Goal: Task Accomplishment & Management: Manage account settings

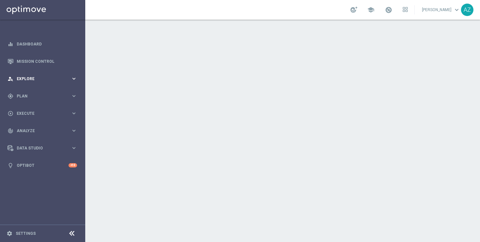
click at [38, 77] on span "Explore" at bounding box center [44, 79] width 54 height 4
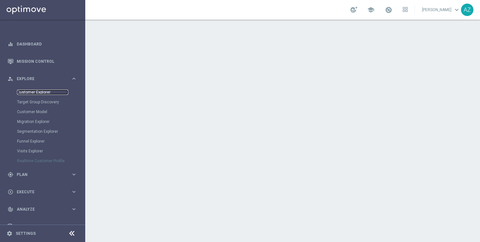
click at [29, 92] on link "Customer Explorer" at bounding box center [42, 92] width 51 height 5
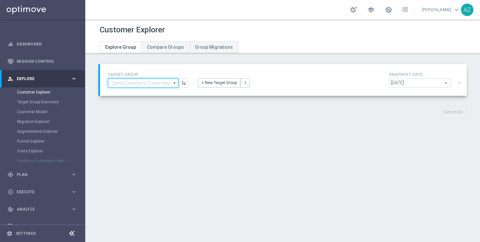
click at [136, 82] on input at bounding box center [143, 83] width 70 height 9
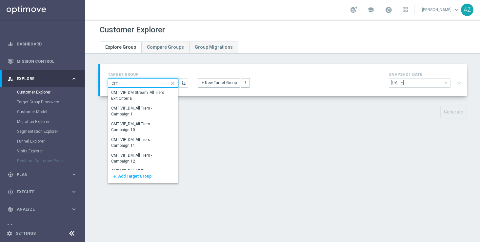
type input "c"
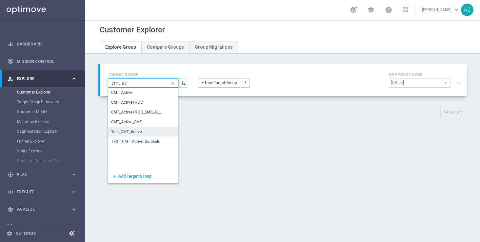
type input "cmt_ac"
click at [144, 131] on div "Test_CMT_Active" at bounding box center [143, 132] width 70 height 10
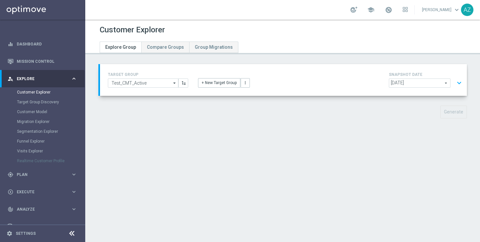
click at [460, 82] on button "expand_more" at bounding box center [459, 83] width 10 height 12
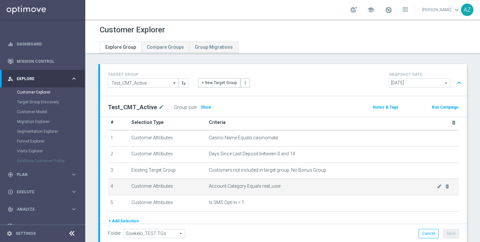
scroll to position [10, 0]
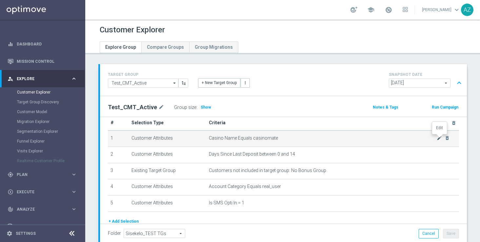
click at [439, 138] on icon "mode_edit" at bounding box center [438, 138] width 5 height 5
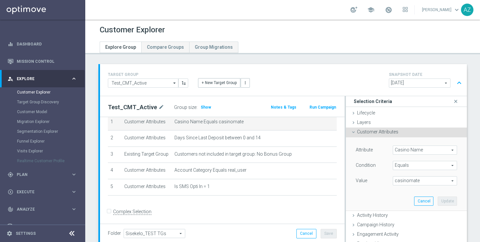
scroll to position [0, 0]
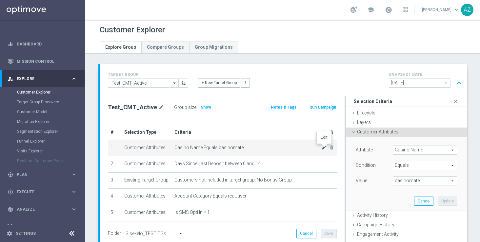
click at [324, 149] on icon "mode_edit" at bounding box center [323, 147] width 5 height 5
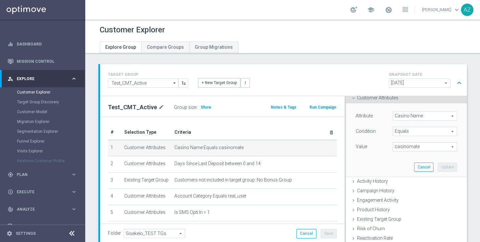
scroll to position [42, 0]
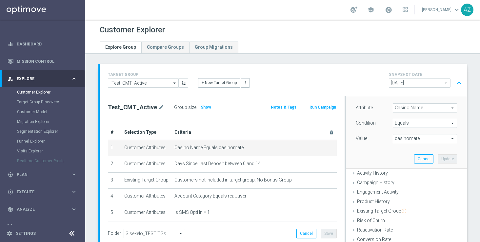
click at [412, 125] on span "Equals" at bounding box center [425, 123] width 64 height 9
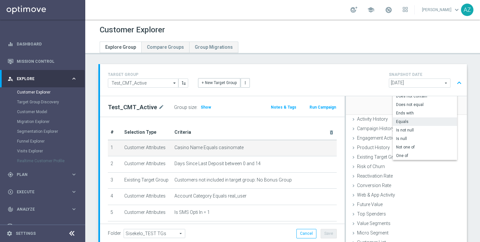
scroll to position [101, 0]
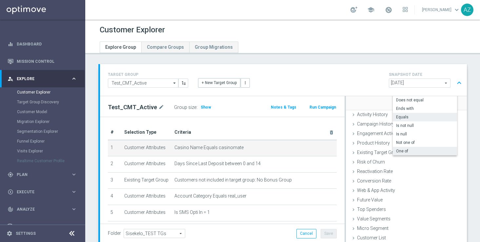
click at [408, 151] on span "One of" at bounding box center [425, 151] width 58 height 5
type input "One of"
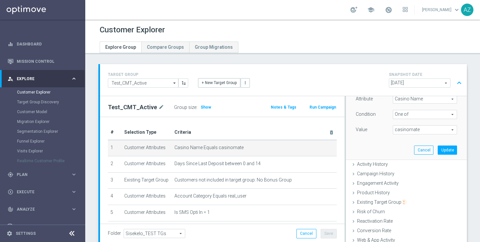
scroll to position [54, 0]
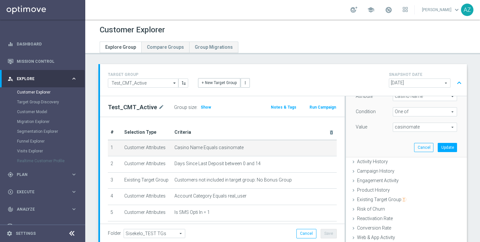
click at [404, 126] on span "casinomate" at bounding box center [425, 127] width 64 height 9
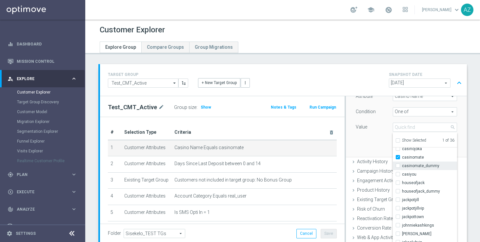
scroll to position [38, 0]
click at [400, 174] on input "houseofjack" at bounding box center [399, 174] width 4 height 4
checkbox input "true"
type input "Selected 2 of 36"
click at [363, 125] on label "Value" at bounding box center [360, 127] width 11 height 6
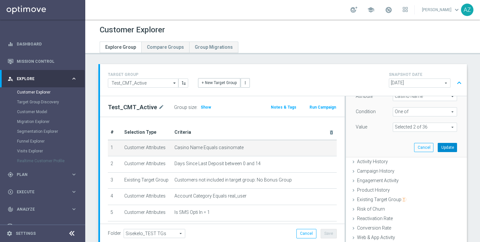
click at [448, 148] on button "Update" at bounding box center [446, 147] width 19 height 9
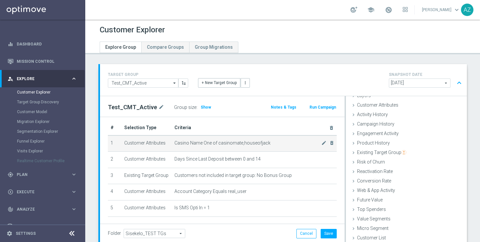
scroll to position [0, 0]
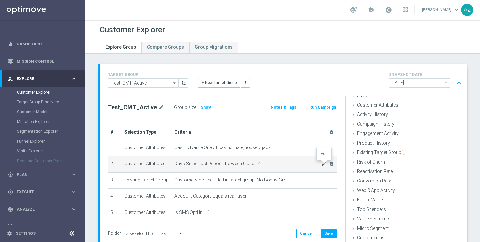
click at [323, 165] on icon "mode_edit" at bounding box center [323, 164] width 5 height 5
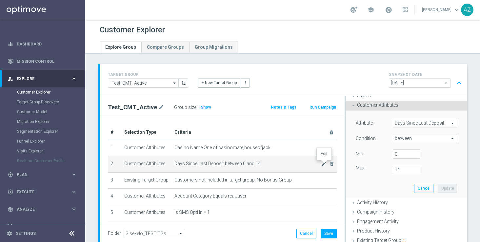
scroll to position [40, 0]
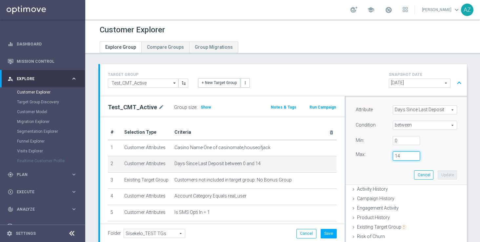
click at [403, 156] on input "14" at bounding box center [405, 156] width 27 height 9
type input "1"
type input "90"
click at [443, 175] on button "Update" at bounding box center [446, 175] width 19 height 9
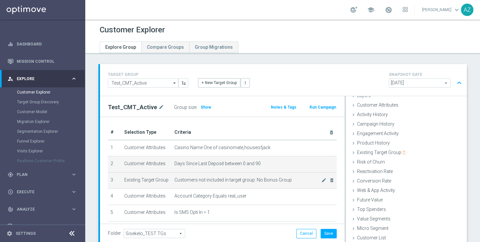
scroll to position [26, 0]
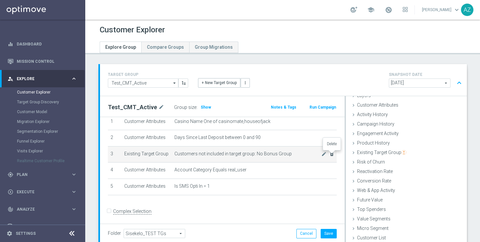
click at [333, 154] on icon "delete_forever" at bounding box center [331, 154] width 5 height 5
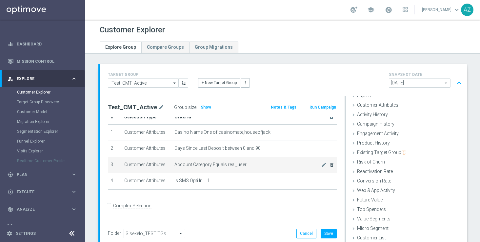
scroll to position [10, 0]
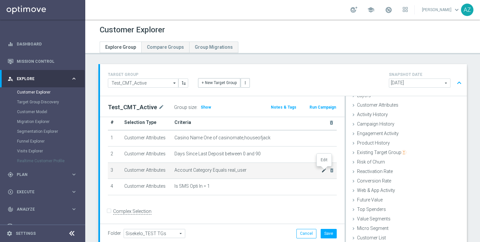
click at [322, 170] on icon "mode_edit" at bounding box center [323, 170] width 5 height 5
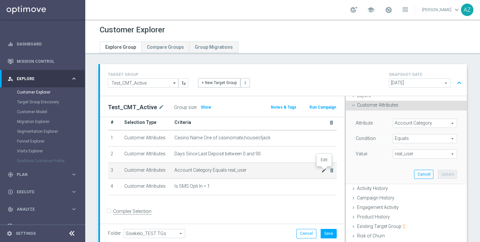
scroll to position [28, 0]
click at [406, 135] on span "Equals" at bounding box center [425, 138] width 64 height 9
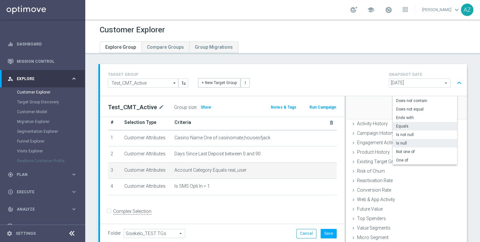
scroll to position [93, 0]
click at [409, 157] on span "One of" at bounding box center [425, 159] width 58 height 5
type input "One of"
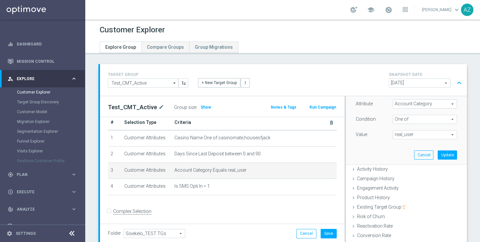
scroll to position [45, 0]
click at [410, 138] on span "real_user" at bounding box center [425, 136] width 64 height 9
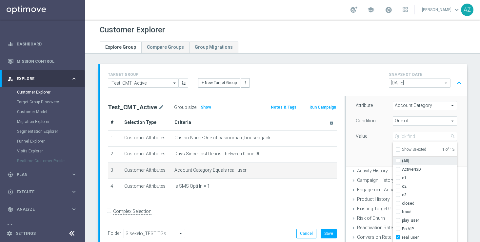
scroll to position [21, 0]
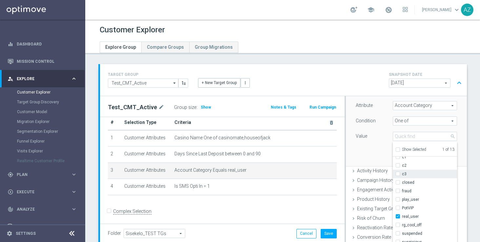
click at [409, 174] on span "c3" at bounding box center [429, 174] width 55 height 5
click at [402, 174] on input "c3" at bounding box center [399, 174] width 4 height 4
checkbox input "true"
type input "Selected 2 of 13"
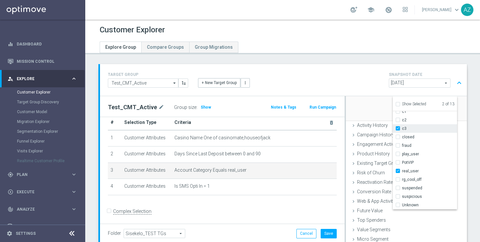
scroll to position [91, 0]
click at [409, 162] on span "PotVIP" at bounding box center [429, 161] width 55 height 5
click at [402, 162] on input "PotVIP" at bounding box center [399, 162] width 4 height 4
checkbox input "true"
type input "Selected 3 of 13"
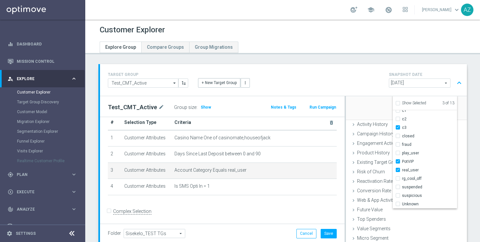
click at [373, 111] on div "Attribute Account Category Account Category arrow_drop_down search Condition On…" at bounding box center [406, 83] width 111 height 73
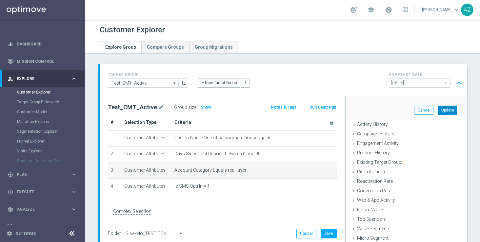
click at [447, 111] on button "Update" at bounding box center [446, 110] width 19 height 9
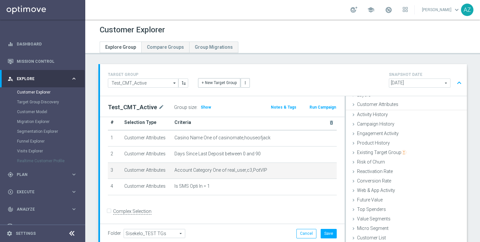
scroll to position [27, 0]
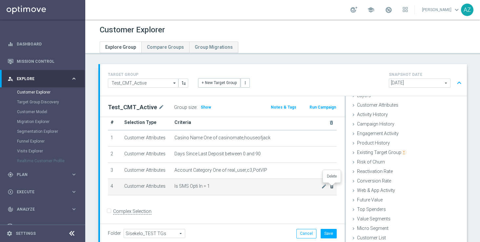
click at [332, 189] on icon "delete_forever" at bounding box center [331, 186] width 5 height 5
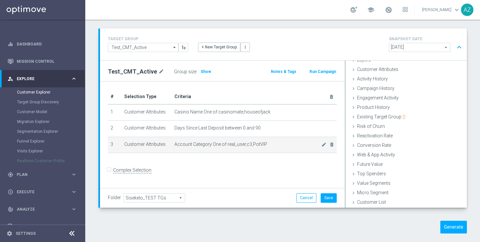
scroll to position [43, 0]
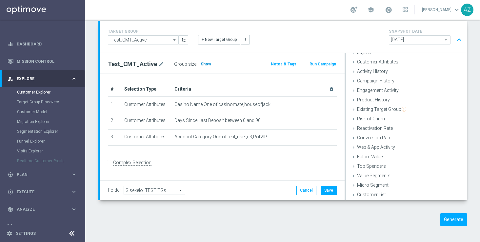
click at [204, 65] on span "Show" at bounding box center [205, 64] width 10 height 5
click at [384, 62] on span "Customer Attributes" at bounding box center [377, 61] width 41 height 5
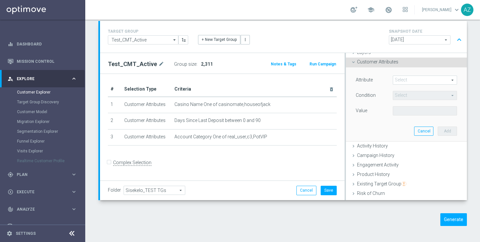
scroll to position [40, 0]
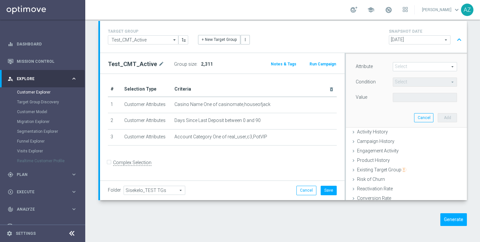
click at [402, 67] on span at bounding box center [425, 67] width 64 height 9
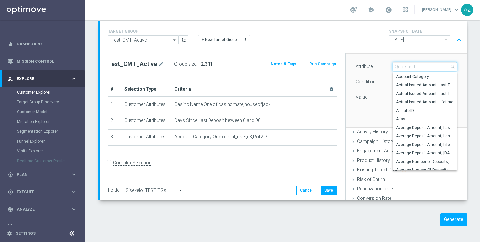
click at [406, 66] on input "search" at bounding box center [424, 66] width 64 height 9
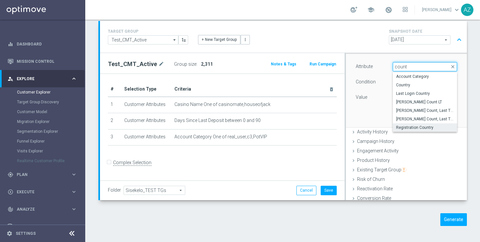
type input "count"
click at [423, 127] on span "Registration Country" at bounding box center [425, 127] width 58 height 5
type input "Registration Country"
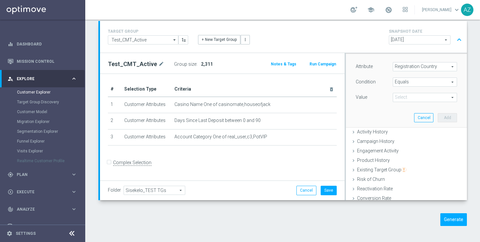
click at [434, 97] on span at bounding box center [425, 97] width 64 height 9
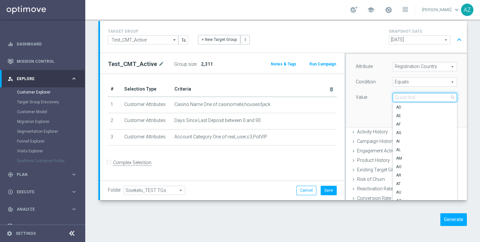
click at [409, 101] on input "search" at bounding box center [424, 97] width 64 height 9
click at [359, 88] on div "Attribute Registration Country Registration Country arrow_drop_down search Cond…" at bounding box center [405, 82] width 101 height 41
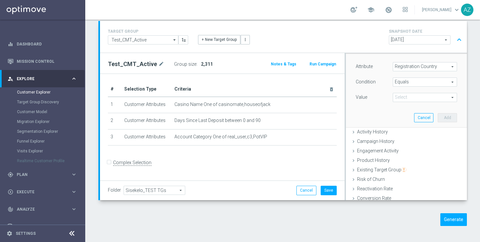
click at [396, 81] on span "Equals" at bounding box center [425, 82] width 64 height 9
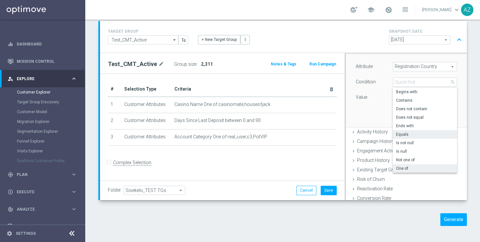
click at [406, 169] on span "One of" at bounding box center [425, 168] width 58 height 5
type input "One of"
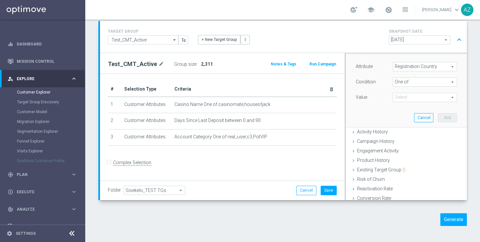
click at [407, 98] on span at bounding box center [425, 97] width 64 height 9
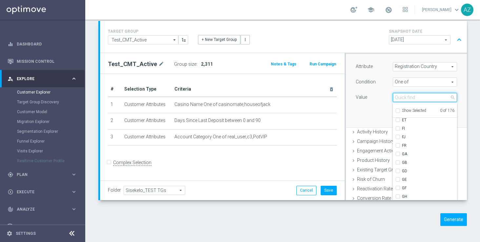
click at [404, 96] on input "search" at bounding box center [424, 97] width 64 height 9
type input "de"
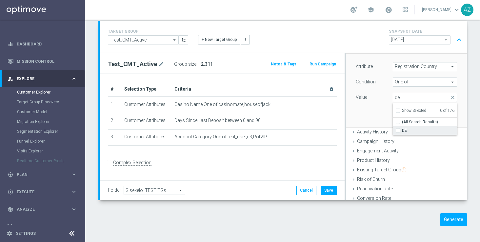
click at [410, 130] on span "DE" at bounding box center [429, 130] width 55 height 5
click at [402, 130] on input "DE" at bounding box center [399, 130] width 4 height 4
checkbox input "true"
type input "DE"
checkbox input "true"
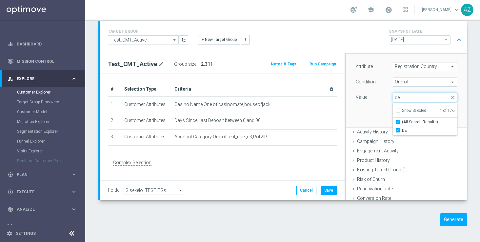
click at [411, 97] on input "de" at bounding box center [424, 97] width 64 height 9
type input "d"
checkbox input "false"
type input "na"
checkbox input "true"
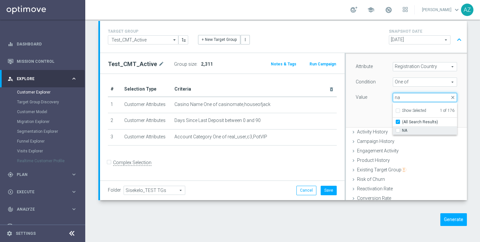
type input "na"
click at [402, 130] on label "NA" at bounding box center [429, 130] width 55 height 9
click at [397, 130] on input "NA" at bounding box center [399, 130] width 4 height 4
checkbox input "true"
type input "Selected 2 of 176"
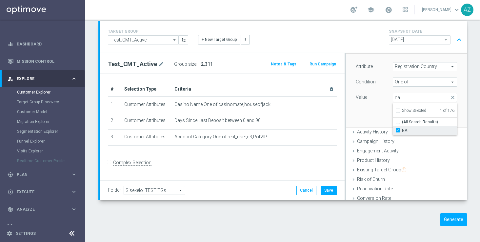
checkbox input "false"
click at [376, 106] on div "Attribute Registration Country Registration Country arrow_drop_down search Cond…" at bounding box center [406, 90] width 111 height 73
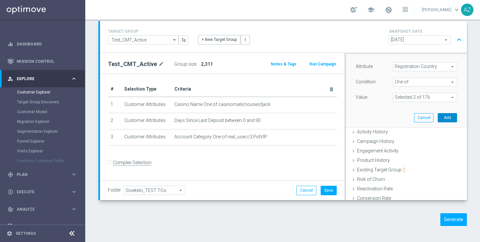
click at [450, 116] on button "Add" at bounding box center [446, 117] width 19 height 9
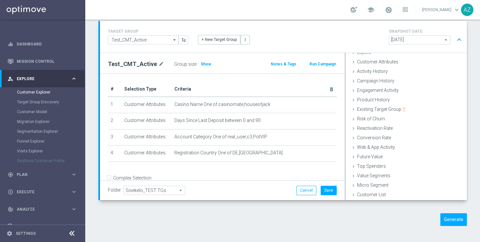
scroll to position [27, 0]
click at [200, 64] on span "Show" at bounding box center [205, 64] width 10 height 5
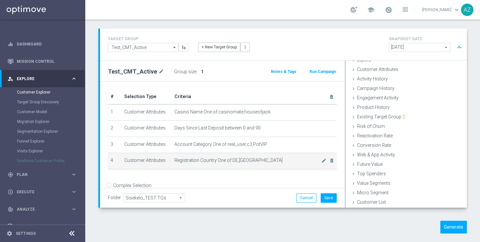
scroll to position [34, 0]
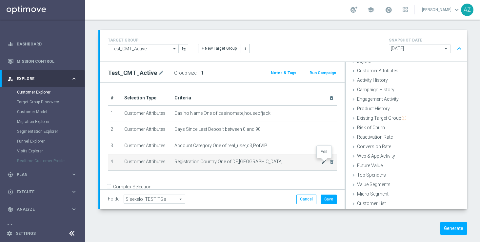
click at [324, 161] on icon "mode_edit" at bounding box center [323, 162] width 5 height 5
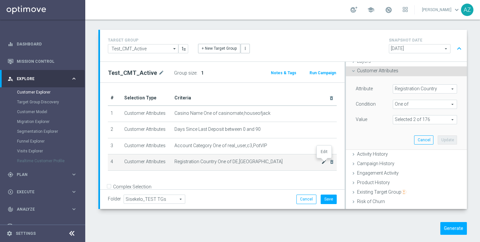
scroll to position [40, 0]
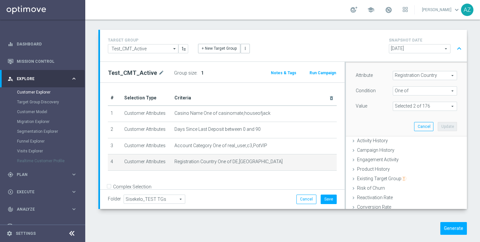
click at [425, 77] on span "Registration Country" at bounding box center [425, 75] width 64 height 9
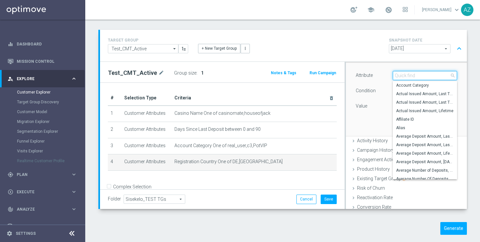
click at [411, 77] on input "search" at bounding box center [424, 75] width 64 height 9
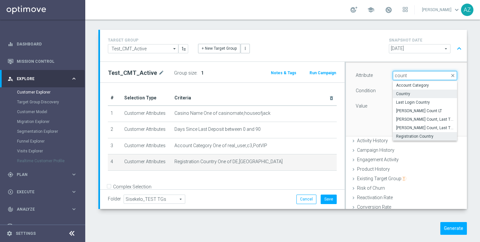
type input "count"
click at [423, 93] on span "Country" at bounding box center [425, 93] width 58 height 5
type input "Country"
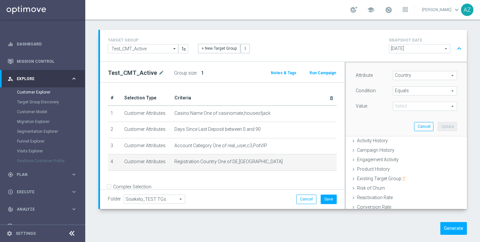
click at [434, 109] on span at bounding box center [425, 106] width 64 height 9
click at [407, 89] on span "Equals" at bounding box center [425, 91] width 64 height 9
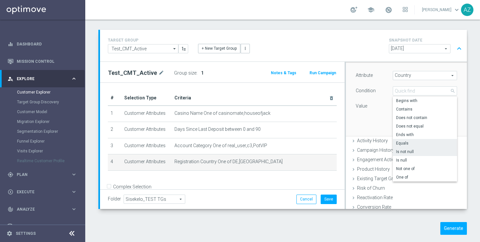
scroll to position [41, 0]
click at [407, 177] on span "One of" at bounding box center [425, 176] width 58 height 5
type input "One of"
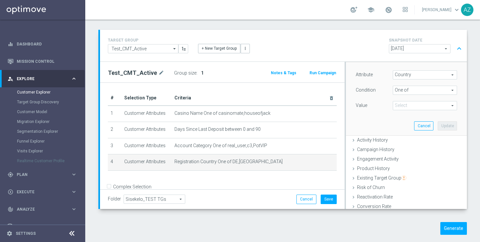
click at [403, 108] on span at bounding box center [425, 106] width 64 height 9
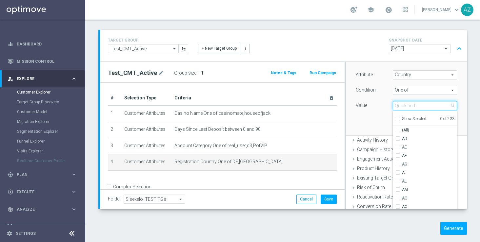
click at [401, 105] on input "search" at bounding box center [424, 105] width 64 height 9
type input "de"
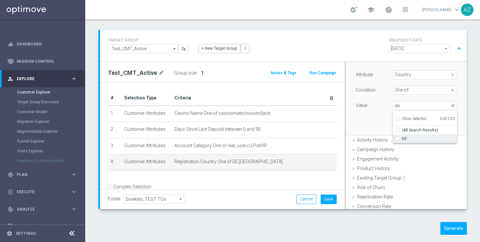
click at [402, 137] on label "DE" at bounding box center [429, 139] width 55 height 9
click at [397, 137] on input "DE" at bounding box center [399, 139] width 4 height 4
checkbox input "true"
type input "DE"
checkbox input "true"
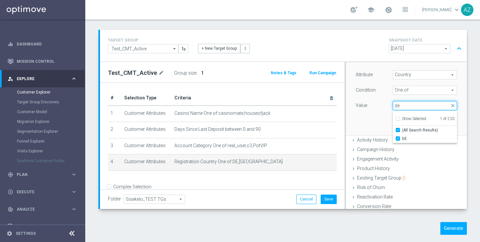
click at [405, 107] on input "de" at bounding box center [424, 105] width 64 height 9
type input "d"
checkbox input "false"
type input "na"
checkbox input "true"
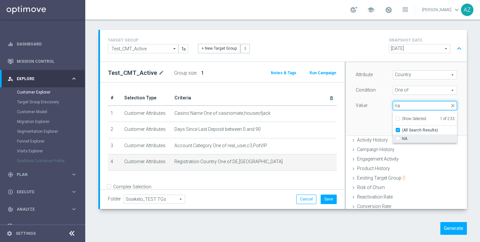
type input "na"
click at [405, 141] on span "NA" at bounding box center [429, 138] width 55 height 5
click at [402, 141] on input "NA" at bounding box center [399, 139] width 4 height 4
checkbox input "true"
type input "Selected 2 of 233"
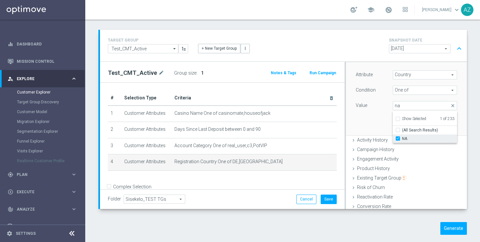
checkbox input "false"
click at [371, 104] on div "Value" at bounding box center [369, 106] width 37 height 10
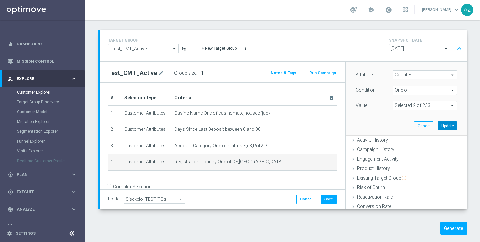
click at [446, 124] on button "Update" at bounding box center [446, 126] width 19 height 9
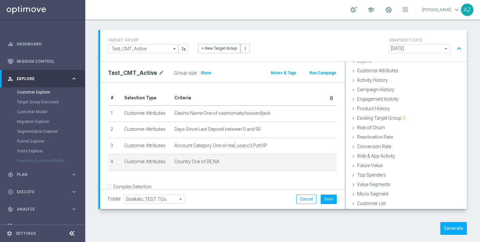
scroll to position [27, 0]
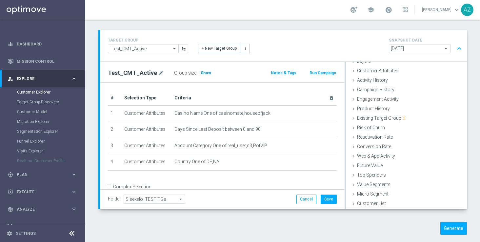
click at [203, 72] on span "Show" at bounding box center [205, 73] width 10 height 5
click at [280, 199] on div "Folder Sisekelo_TEST TGs Sisekelo_TEST TGs arrow_drop_down search Cancel Save S…" at bounding box center [222, 199] width 229 height 9
click at [36, 77] on span "Explore" at bounding box center [44, 79] width 54 height 4
